Goal: Task Accomplishment & Management: Use online tool/utility

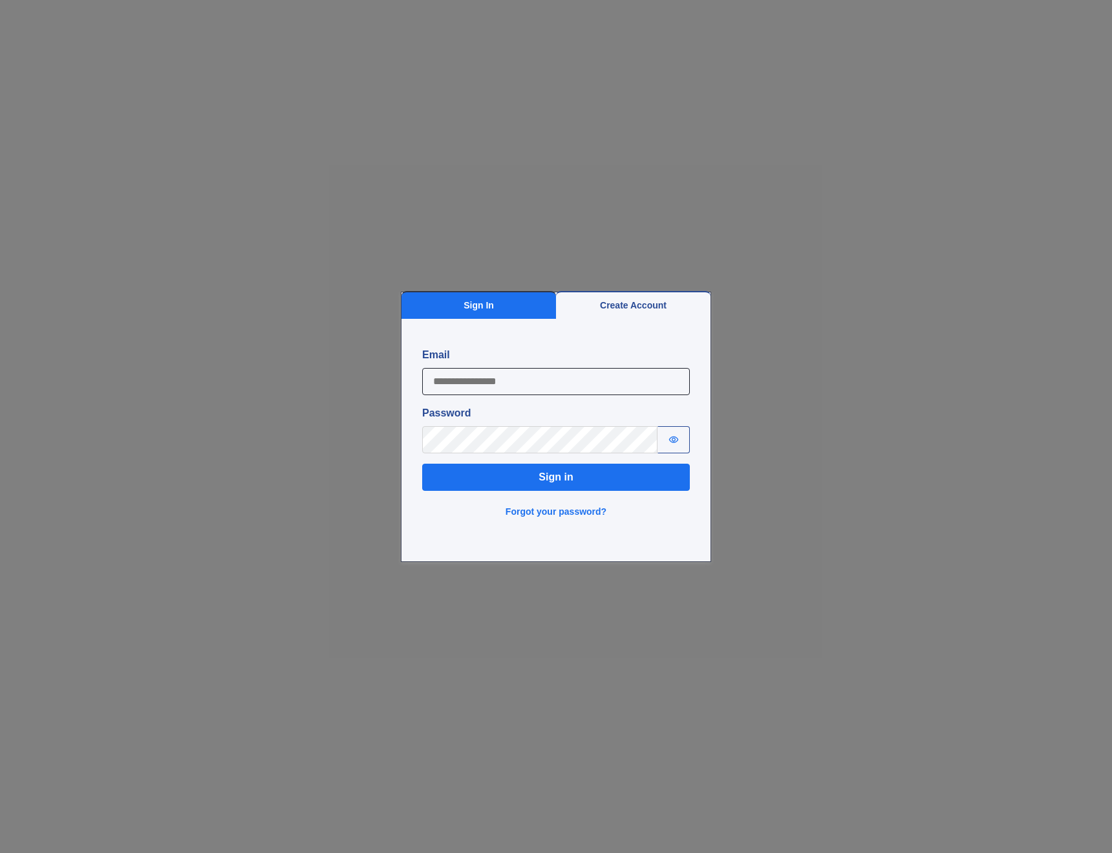
click at [562, 386] on input "Email" at bounding box center [556, 381] width 268 height 27
type input "**********"
click at [553, 471] on button "Sign in" at bounding box center [556, 476] width 268 height 27
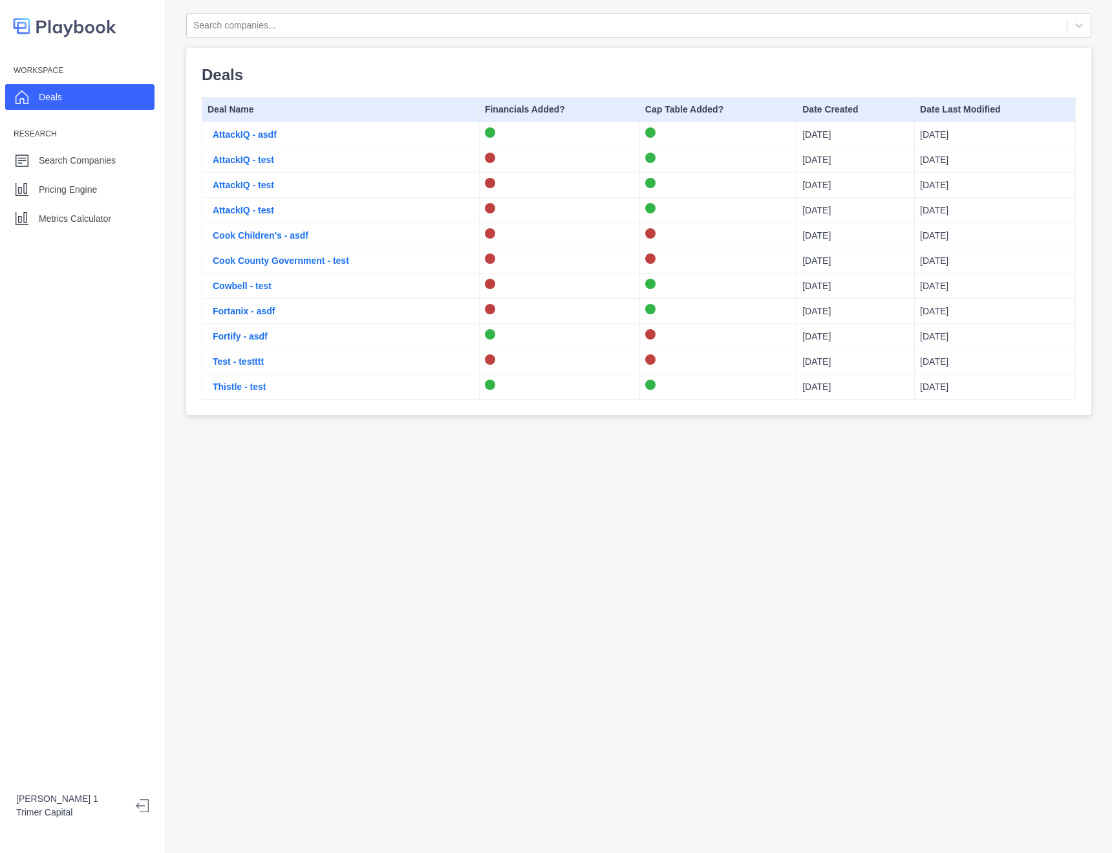
click at [147, 799] on icon at bounding box center [144, 805] width 9 height 13
